Goal: Task Accomplishment & Management: Use online tool/utility

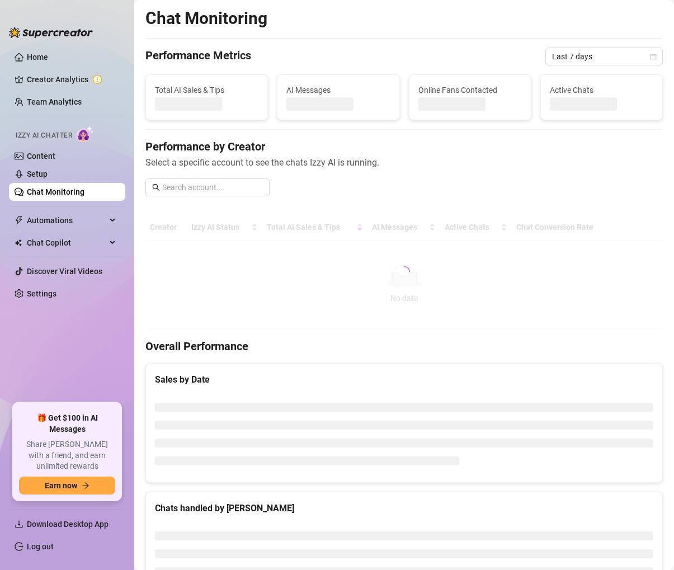
click at [369, 73] on div "Chat Monitoring Performance Metrics Last 7 days Total AI Sales & Tips AI Messag…" at bounding box center [403, 344] width 517 height 672
